Goal: Information Seeking & Learning: Find contact information

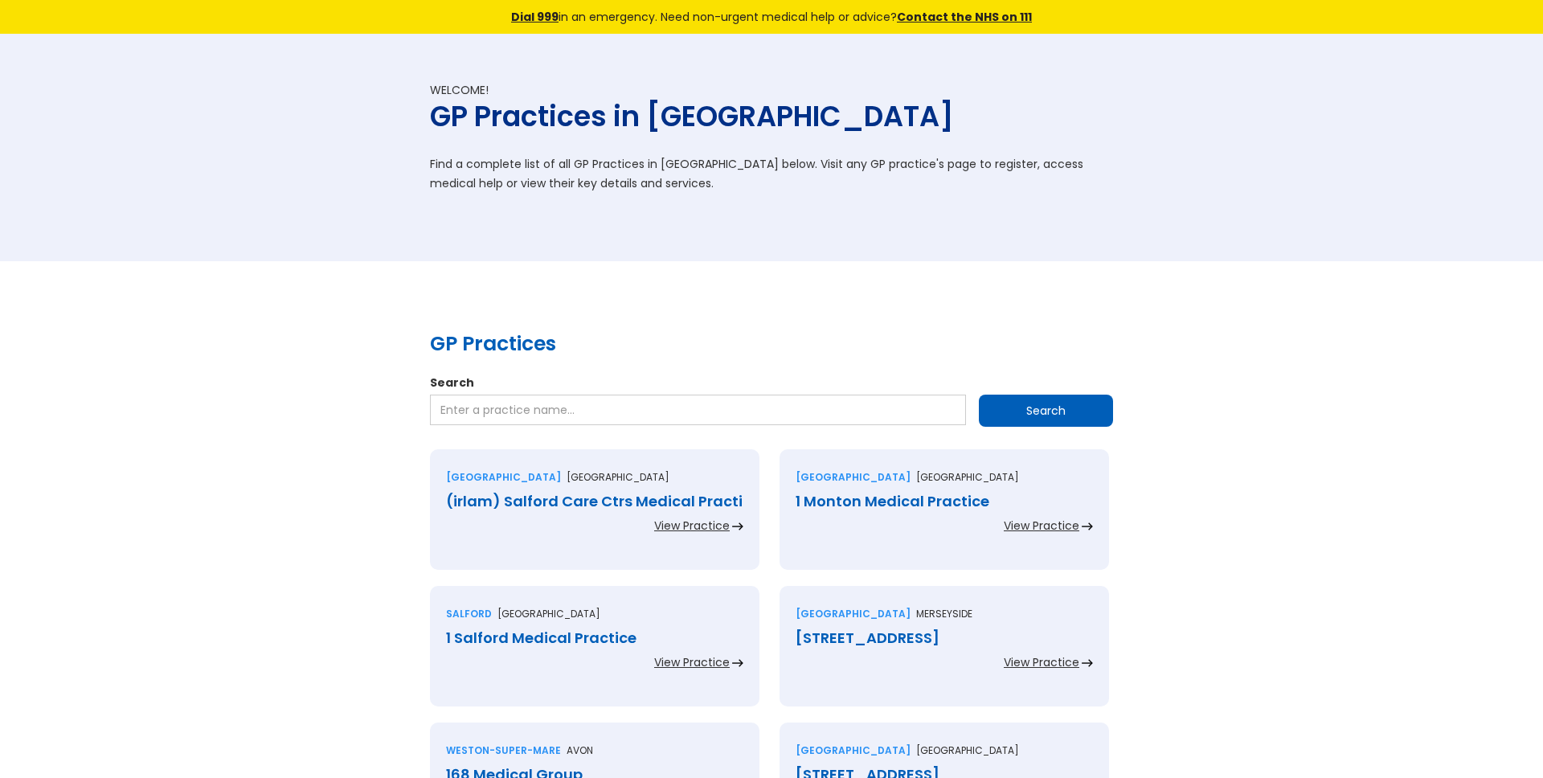
click at [853, 507] on div "1 Monton Medical Practice" at bounding box center [944, 502] width 297 height 16
click at [526, 416] on input "Search" at bounding box center [698, 410] width 536 height 31
type input "university health service"
click at [979, 395] on input "Search" at bounding box center [1046, 411] width 134 height 32
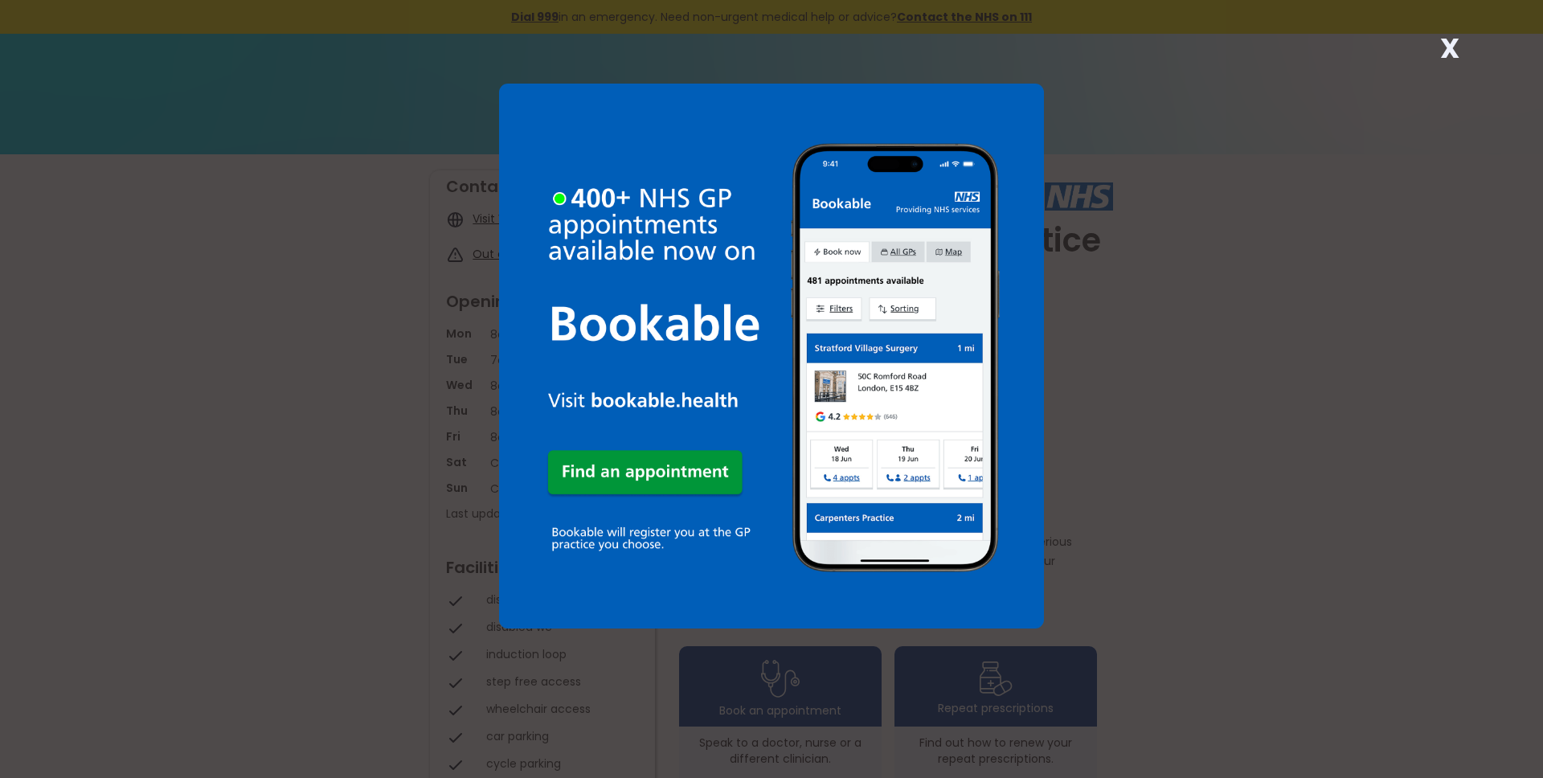
click at [1451, 44] on strong "X" at bounding box center [1449, 48] width 19 height 39
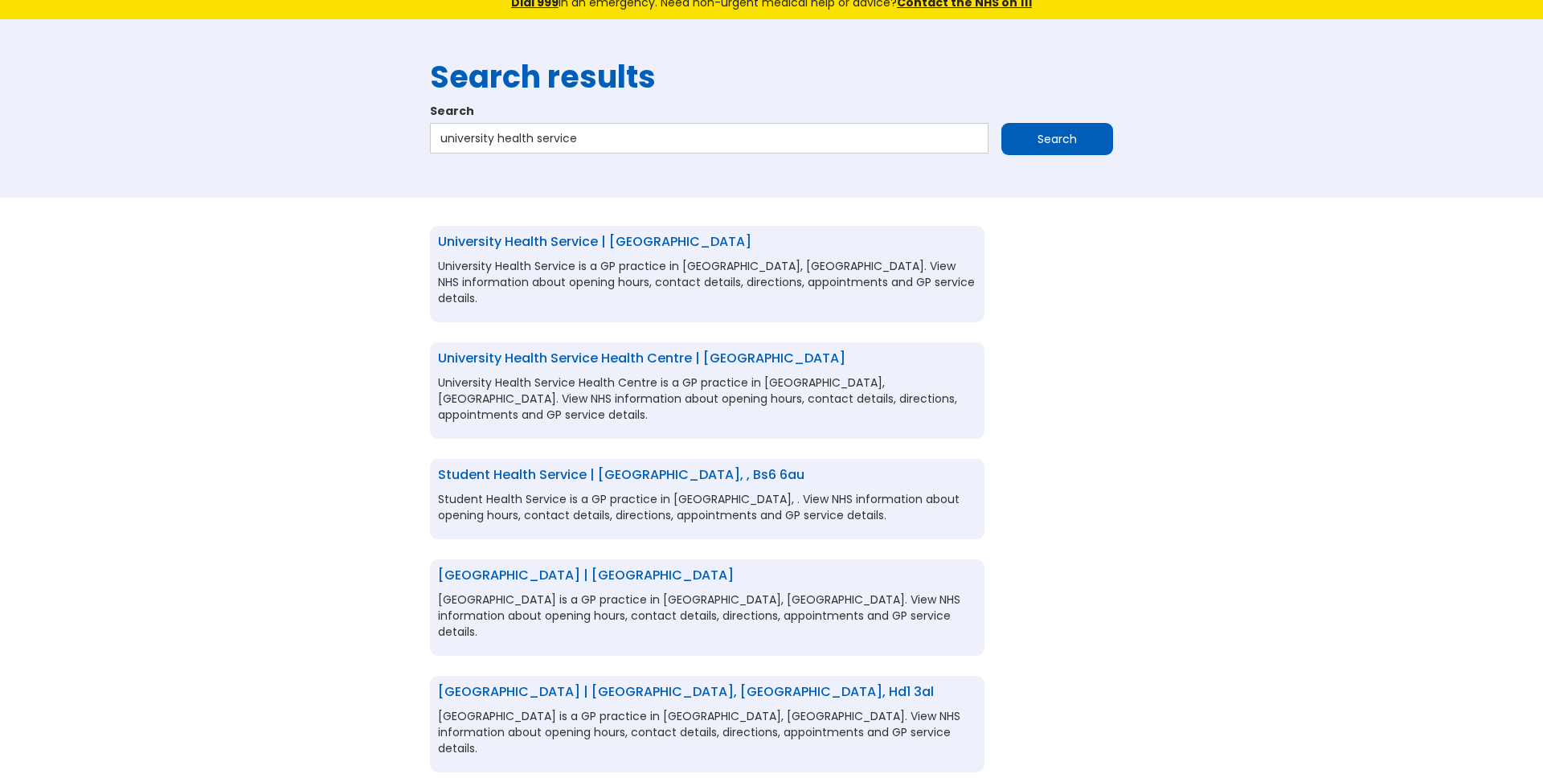
scroll to position [21, 0]
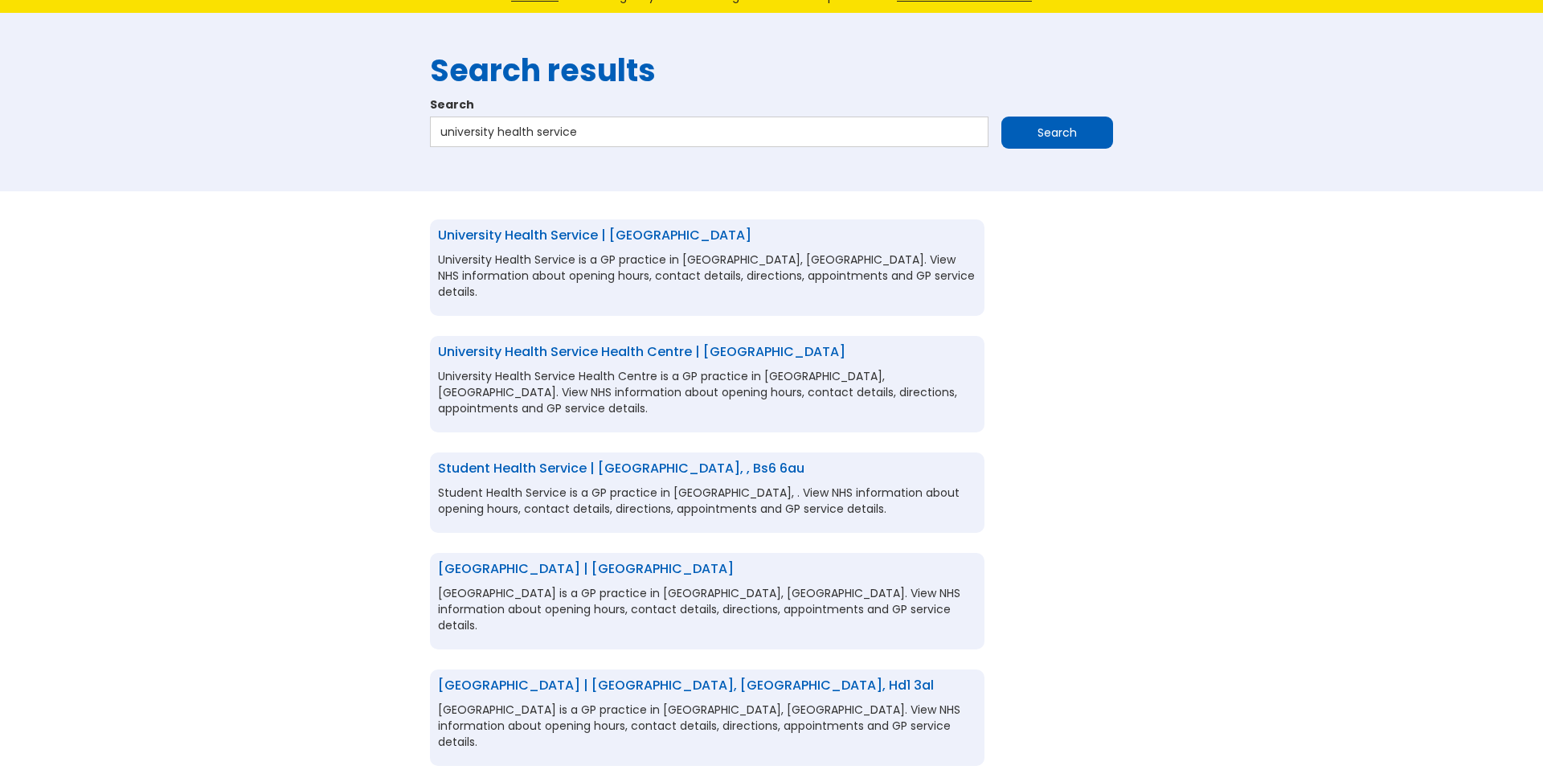
click at [684, 233] on link "University Health Service | Southampton, Hampshire, so17 1bj" at bounding box center [594, 235] width 313 height 18
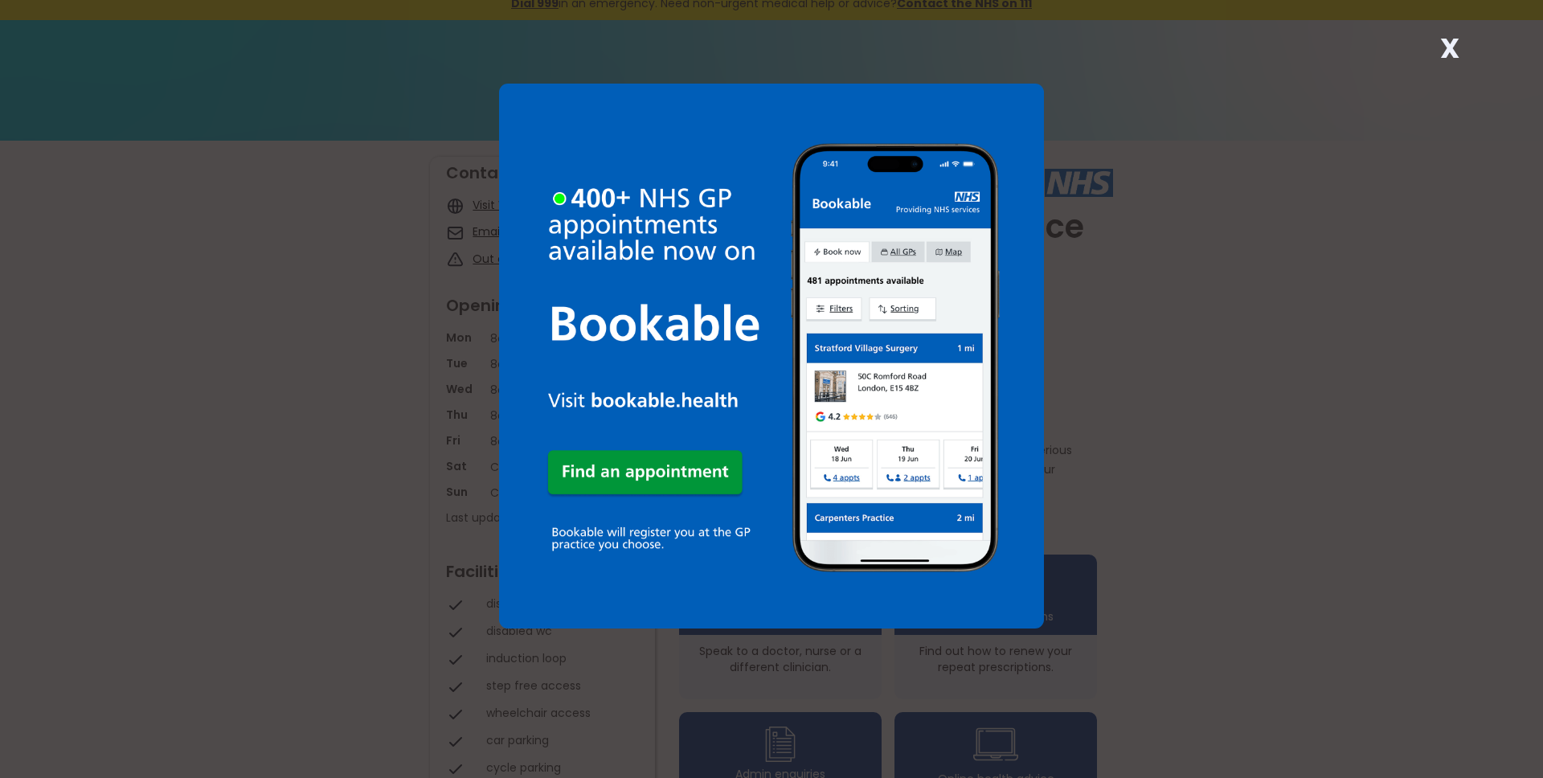
scroll to position [27, 0]
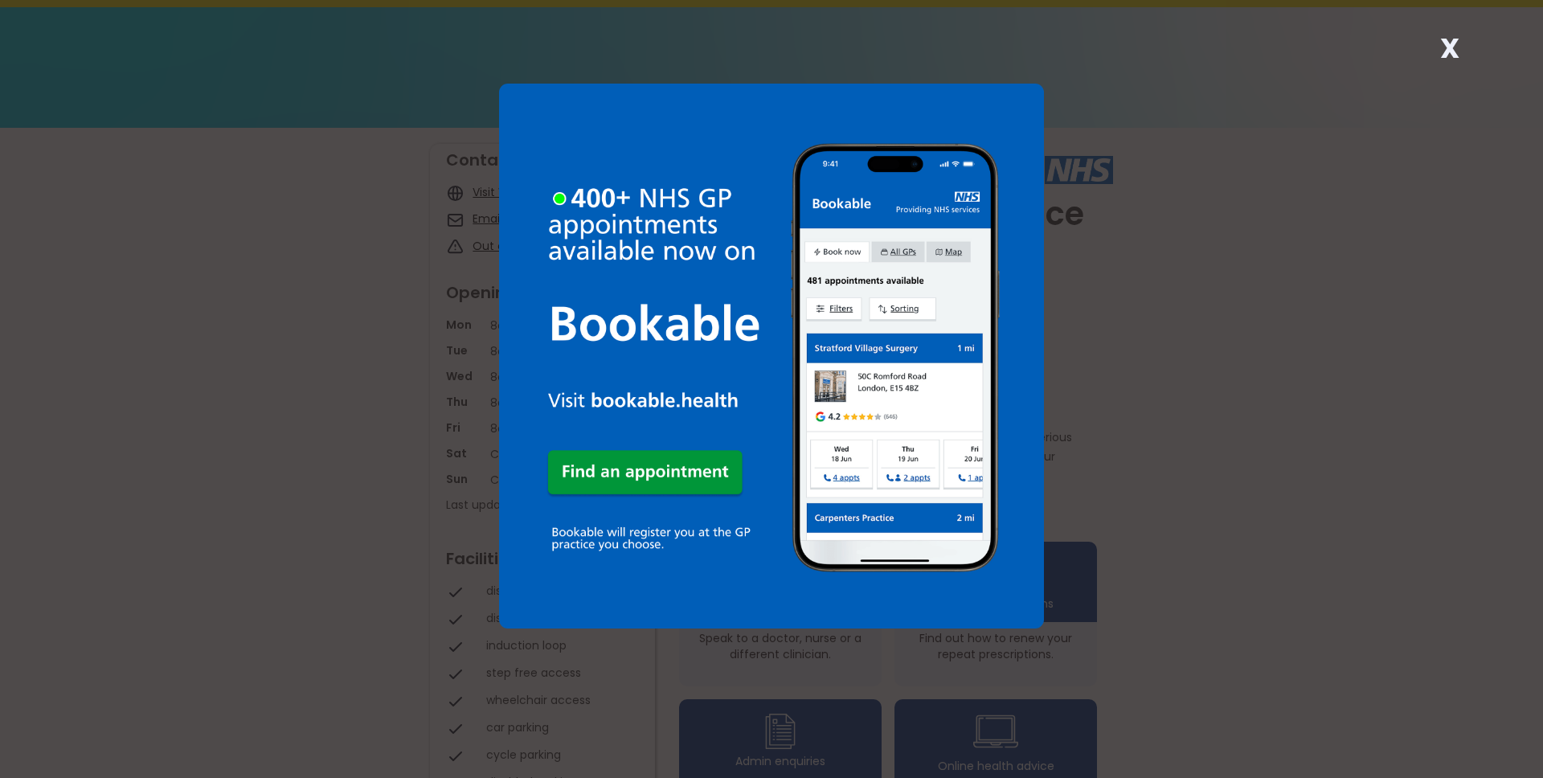
click at [1448, 58] on strong "X" at bounding box center [1449, 48] width 19 height 39
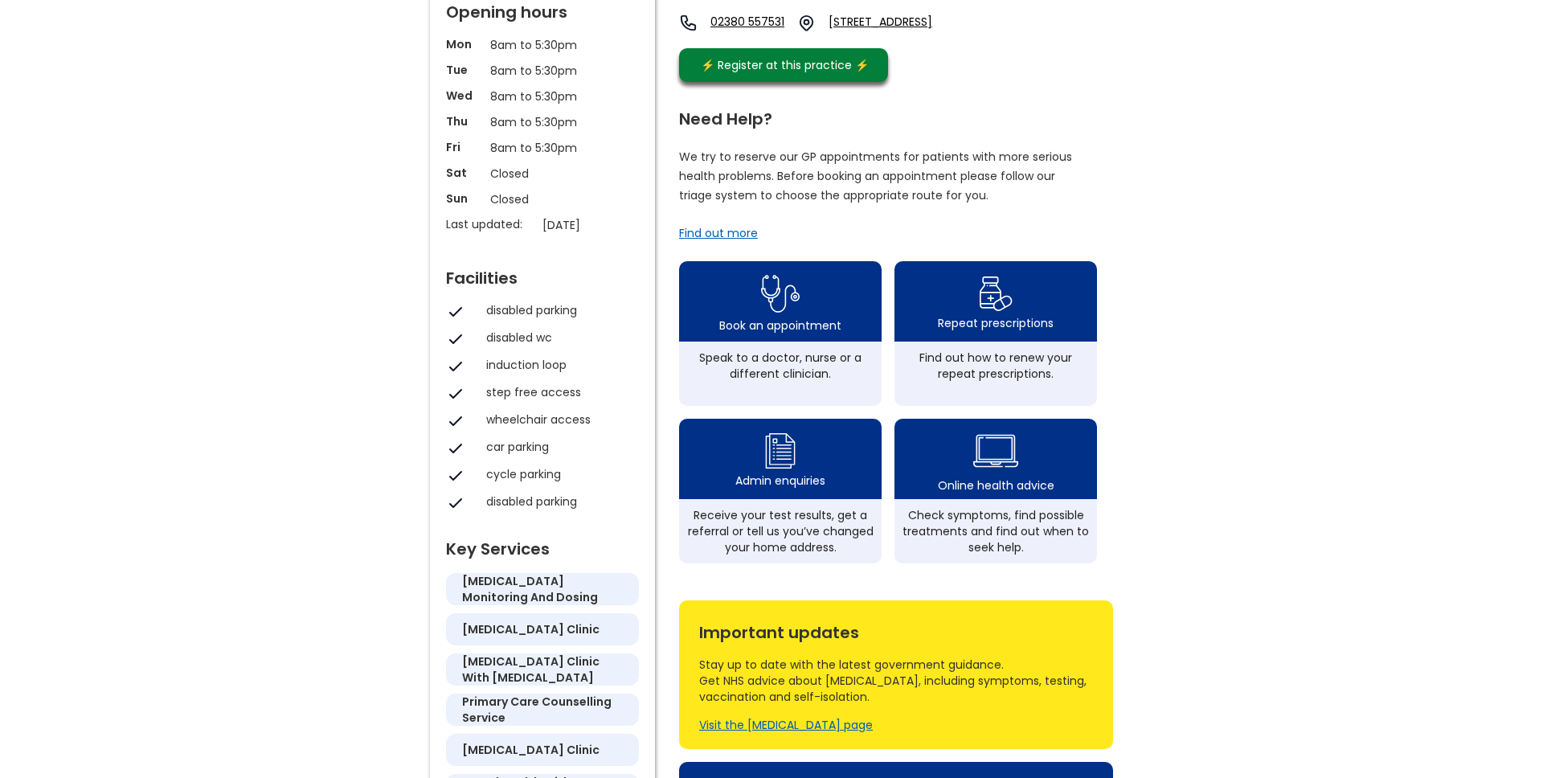
scroll to position [985, 0]
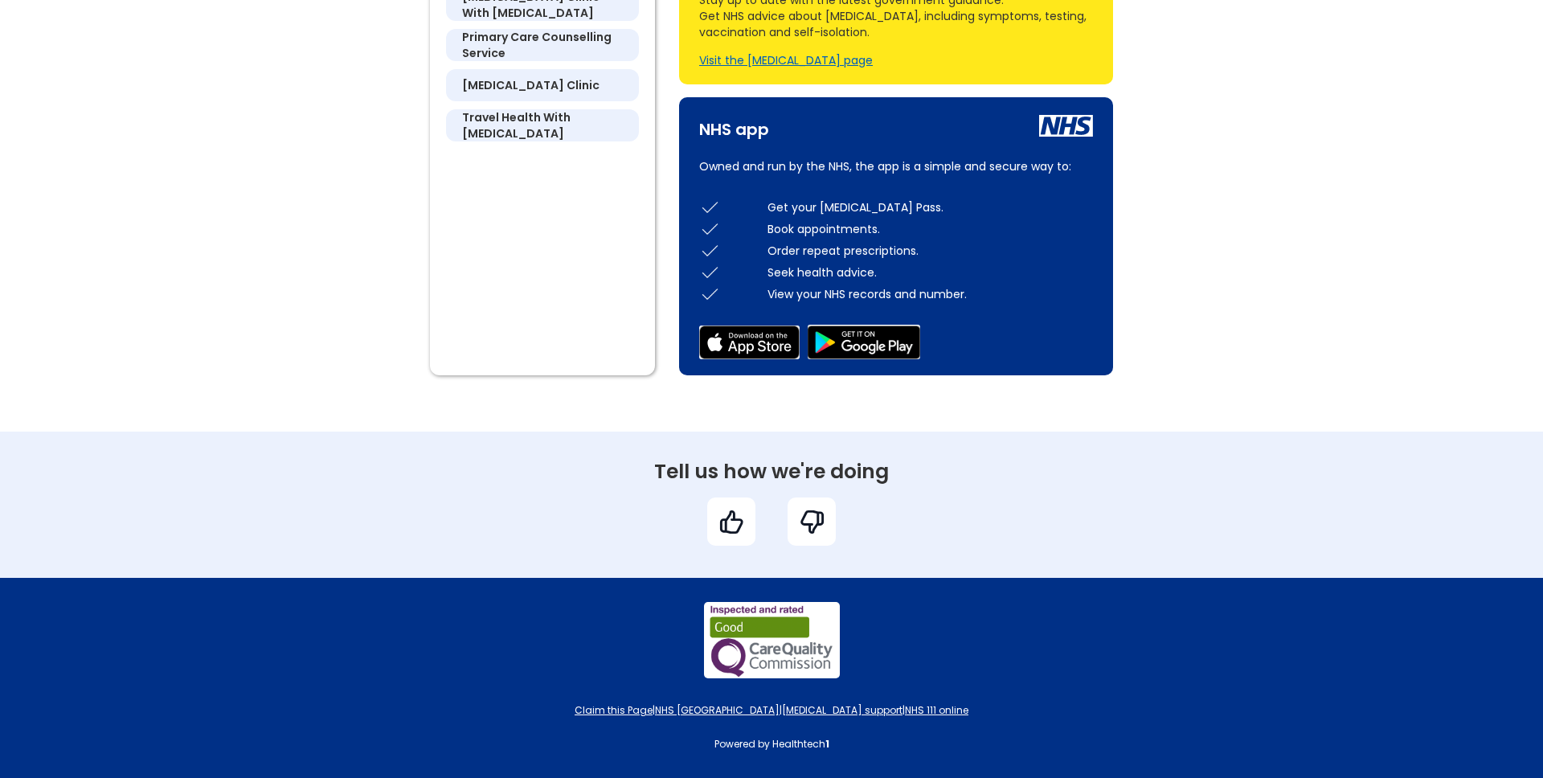
click at [815, 747] on div "Powered by Healthtech 1" at bounding box center [771, 744] width 699 height 16
click at [843, 748] on div "Powered by Healthtech 1" at bounding box center [771, 744] width 699 height 16
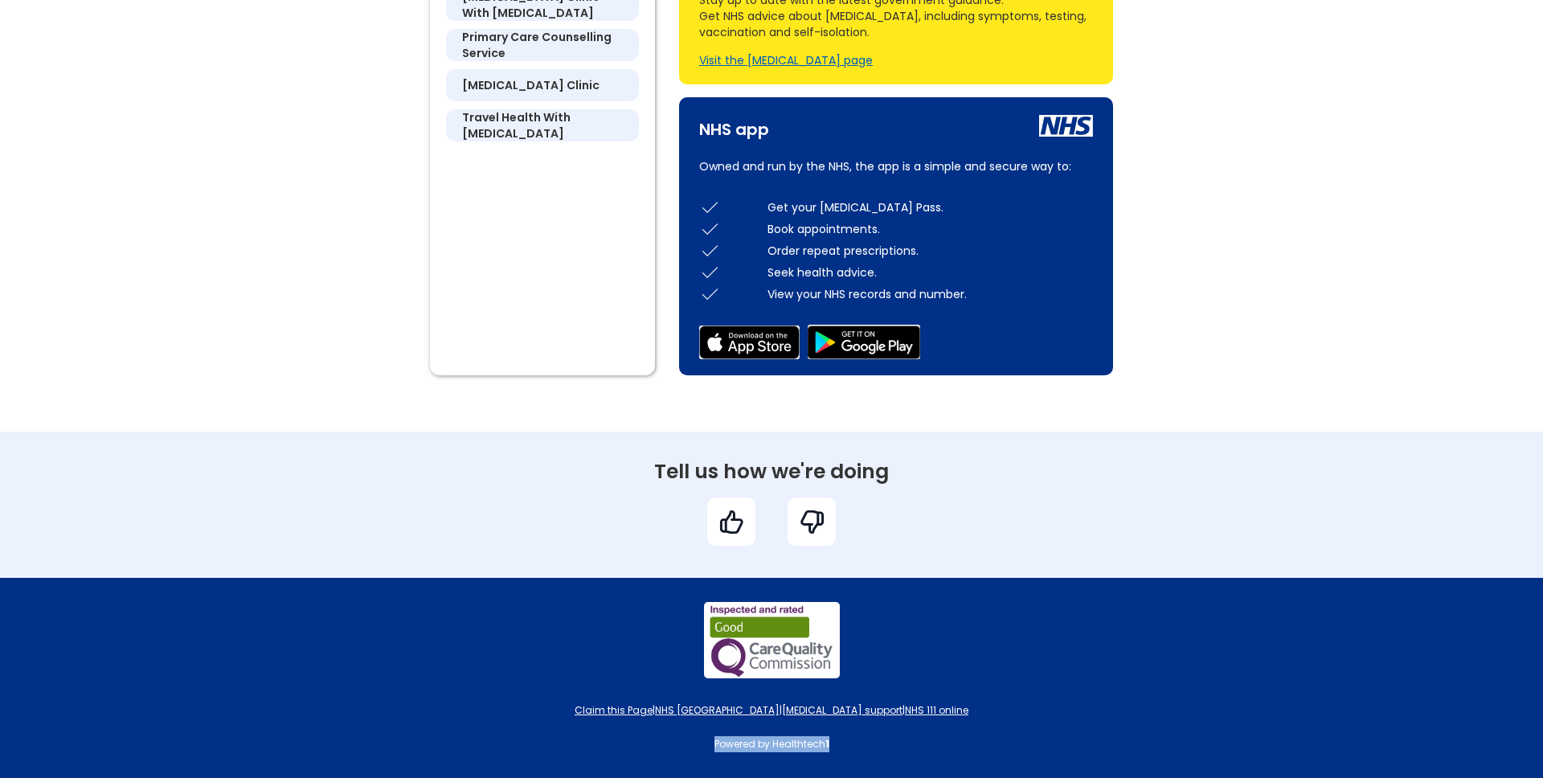
click at [843, 748] on div "Powered by Healthtech 1" at bounding box center [771, 744] width 699 height 16
click at [653, 706] on span "Claim this Page" at bounding box center [614, 710] width 78 height 14
